Goal: Task Accomplishment & Management: Manage account settings

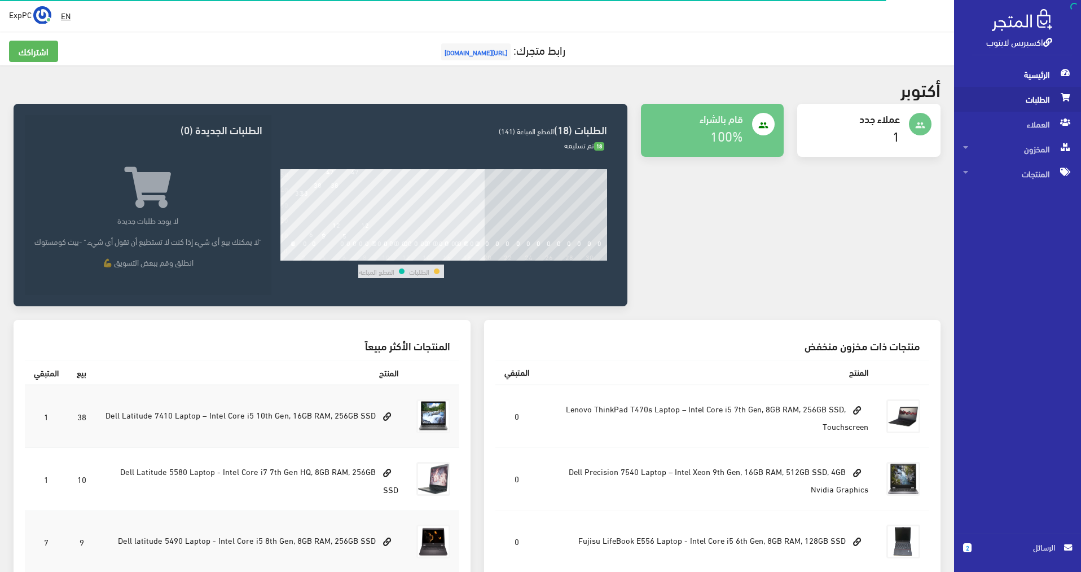
click at [766, 101] on span "الطلبات" at bounding box center [1017, 99] width 109 height 25
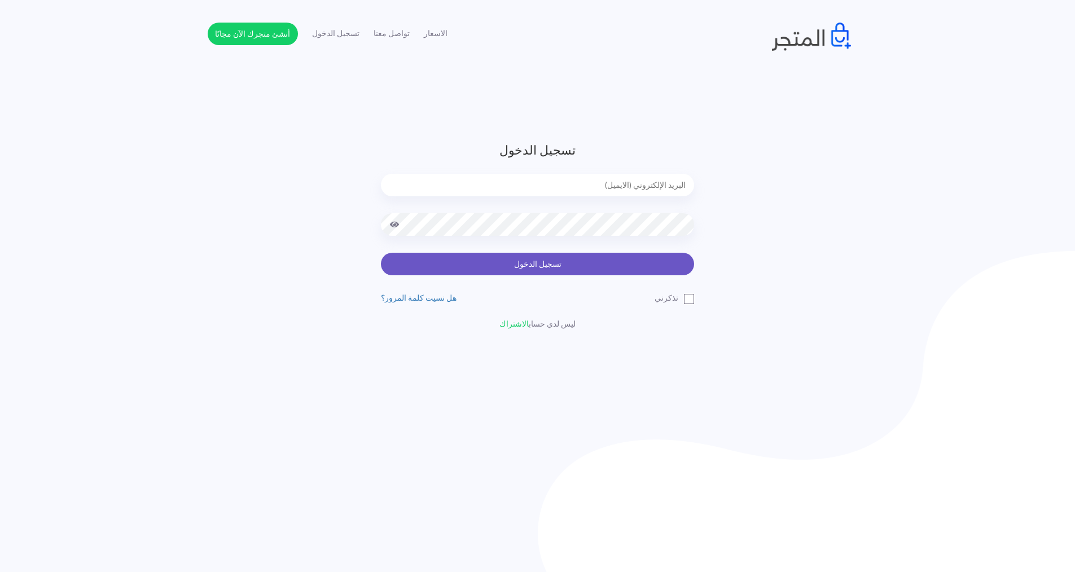
type input "[EMAIL_ADDRESS][DOMAIN_NAME]"
click at [522, 266] on button "تسجيل الدخول" at bounding box center [537, 264] width 313 height 23
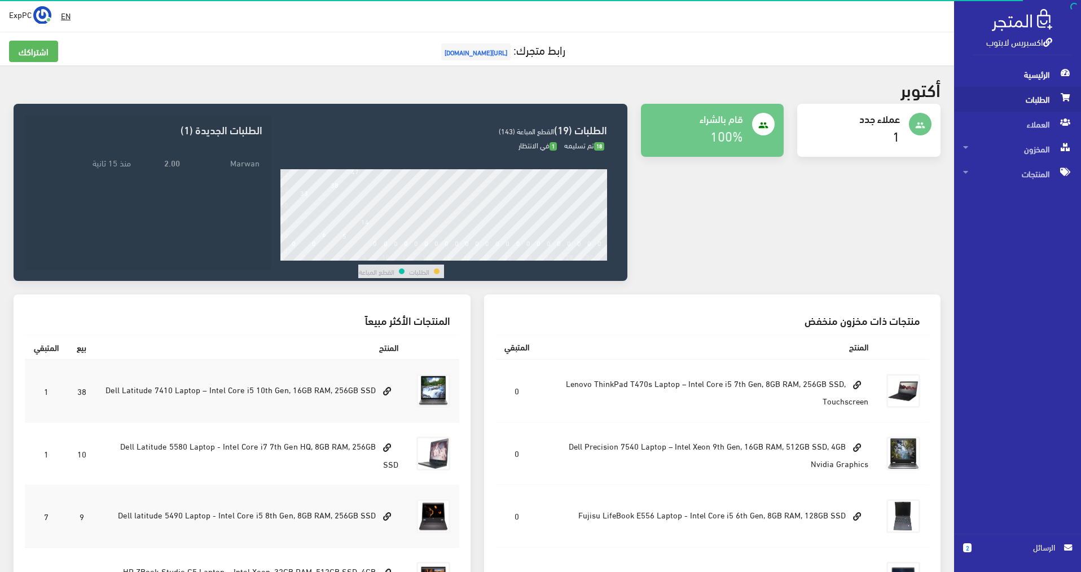
click at [1041, 95] on span "الطلبات" at bounding box center [1017, 99] width 109 height 25
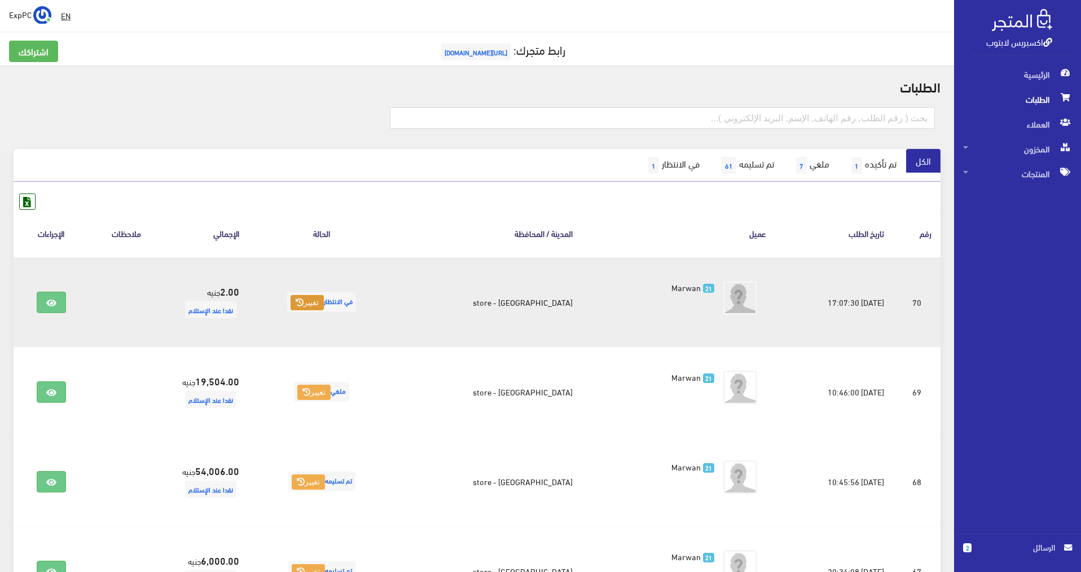
click at [321, 305] on button "تغيير" at bounding box center [307, 303] width 33 height 16
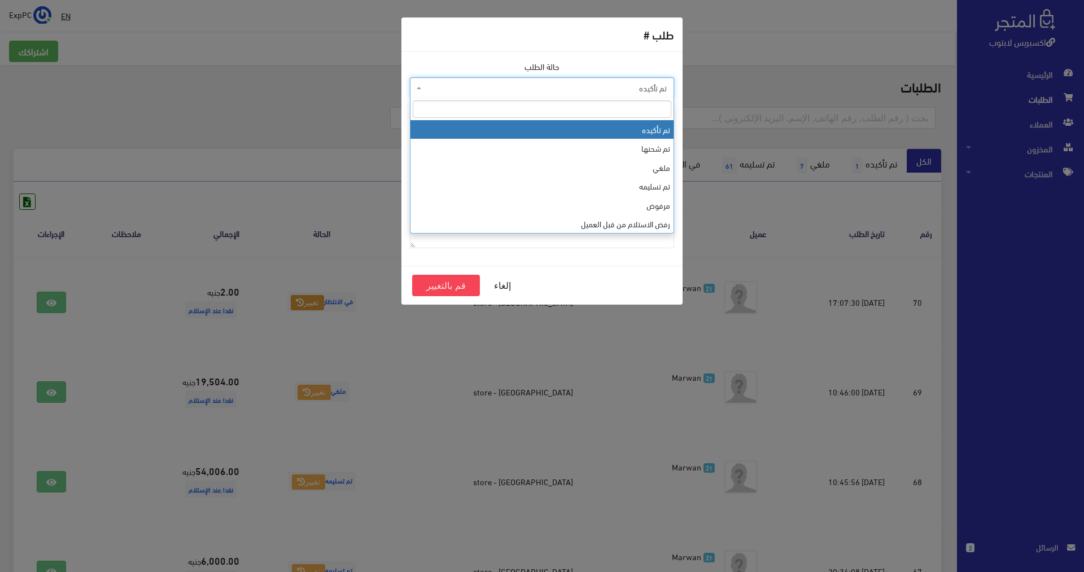
click at [621, 90] on span "تم تأكيده" at bounding box center [545, 87] width 243 height 11
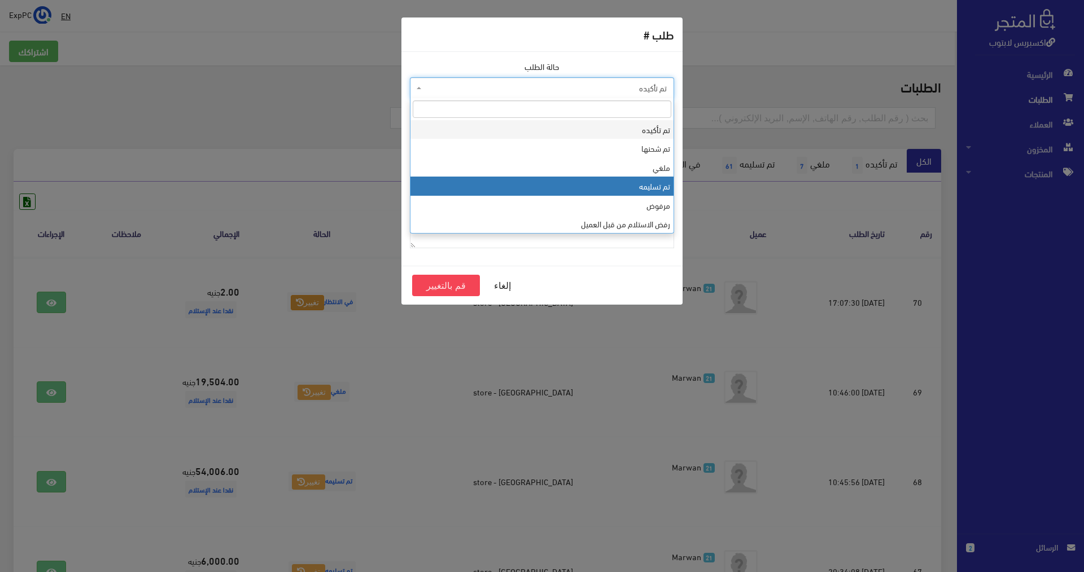
select select "4"
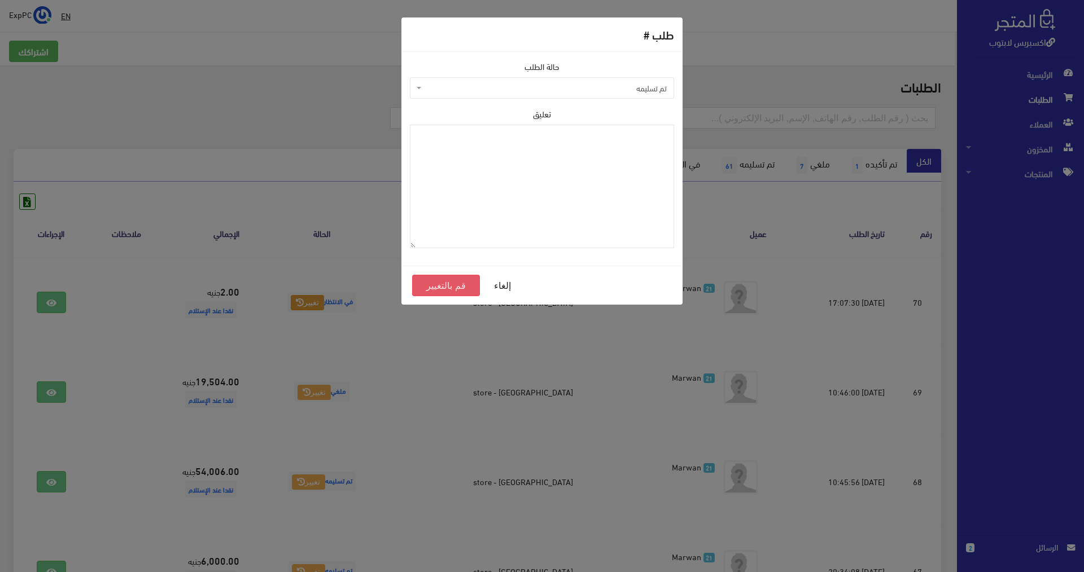
click at [437, 289] on button "قم بالتغيير" at bounding box center [446, 285] width 68 height 21
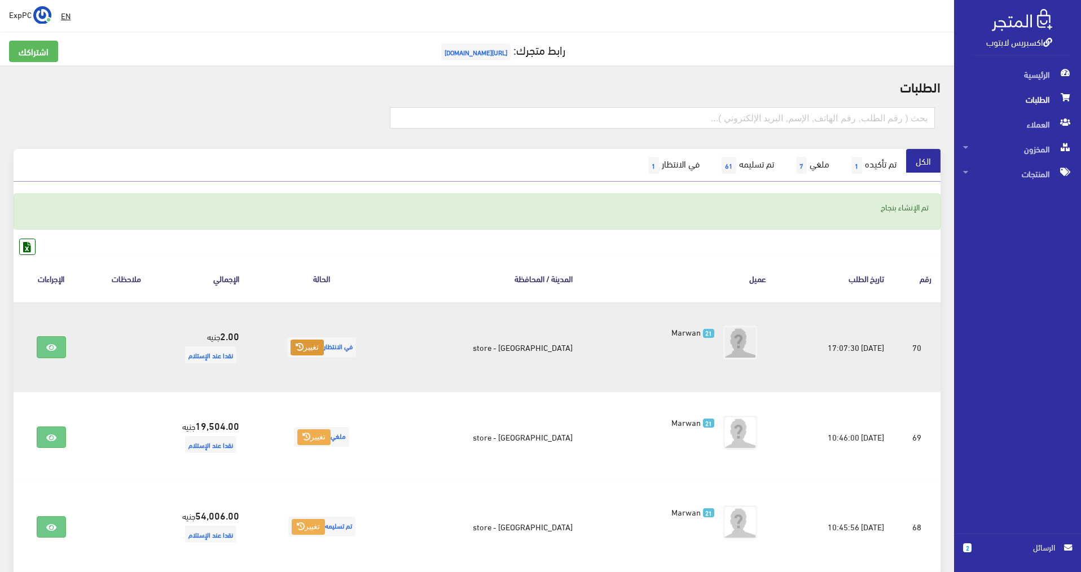
click at [319, 352] on button "تغيير" at bounding box center [307, 348] width 33 height 16
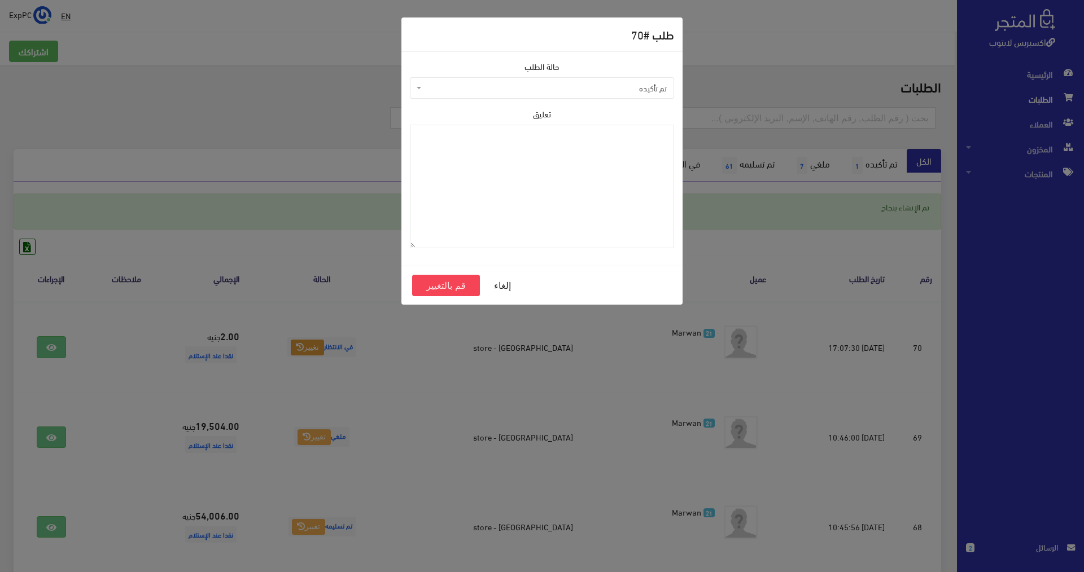
click at [602, 95] on span "تم تأكيده" at bounding box center [542, 87] width 264 height 21
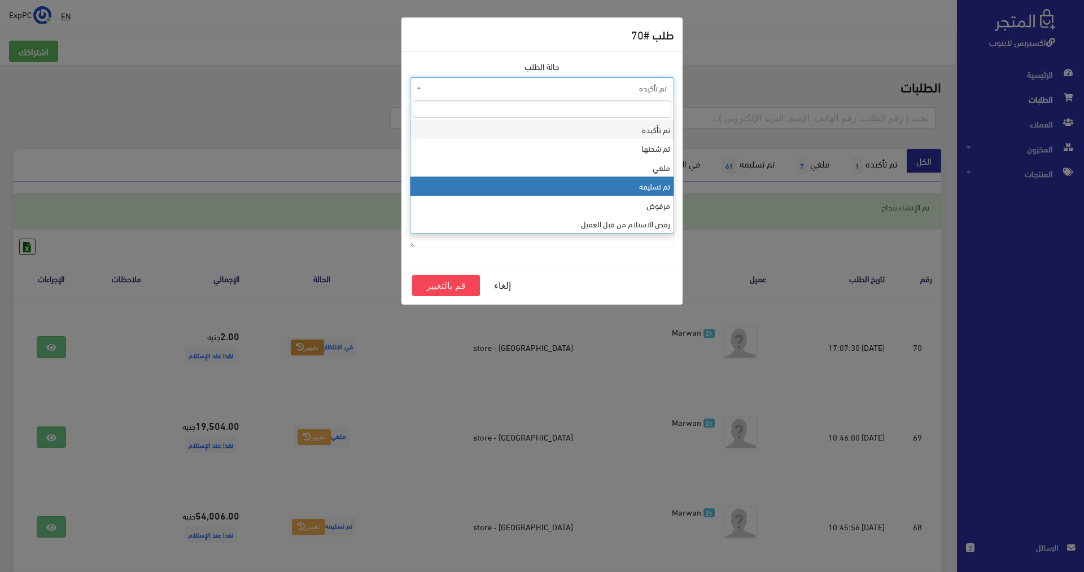
select select "4"
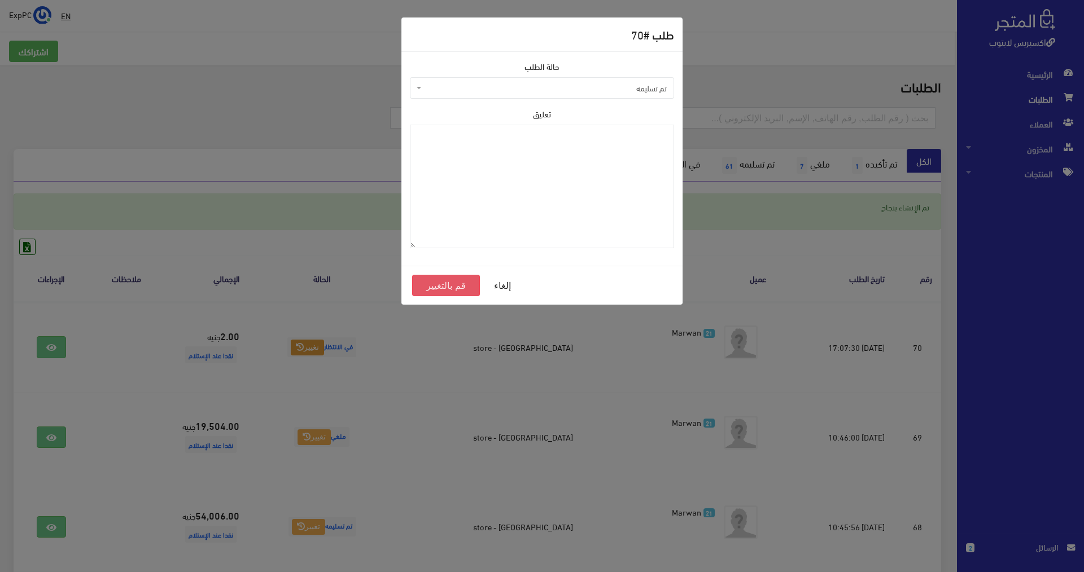
click at [446, 286] on button "قم بالتغيير" at bounding box center [446, 285] width 68 height 21
